Goal: Find specific page/section: Find specific page/section

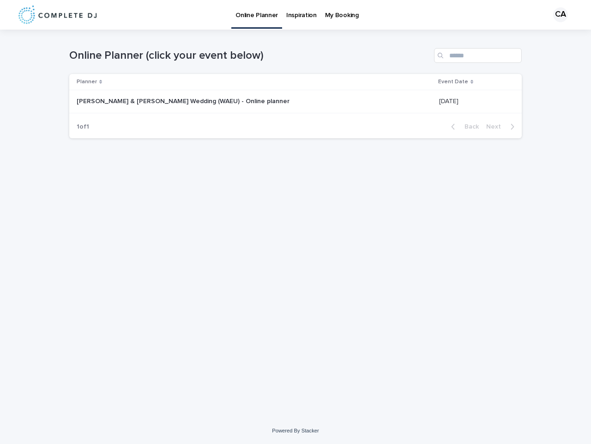
click at [558, 15] on div "CA" at bounding box center [561, 14] width 15 height 15
click at [242, 82] on div "Planner" at bounding box center [255, 82] width 356 height 10
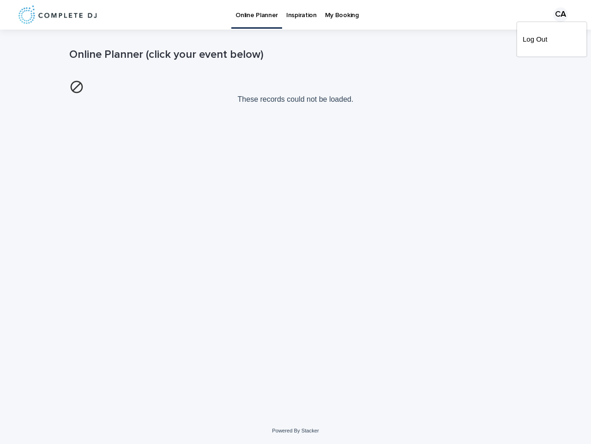
click at [460, 82] on p "These records could not be loaded." at bounding box center [295, 91] width 453 height 31
click at [84, 94] on img at bounding box center [76, 86] width 15 height 15
click at [465, 127] on div "Loading... Saving… Loading... Saving… Online Planner (click your event below) T…" at bounding box center [296, 212] width 462 height 365
click at [503, 127] on div "Loading... Saving… Loading... Saving… Online Planner (click your event below) T…" at bounding box center [296, 212] width 462 height 365
